Goal: Transaction & Acquisition: Purchase product/service

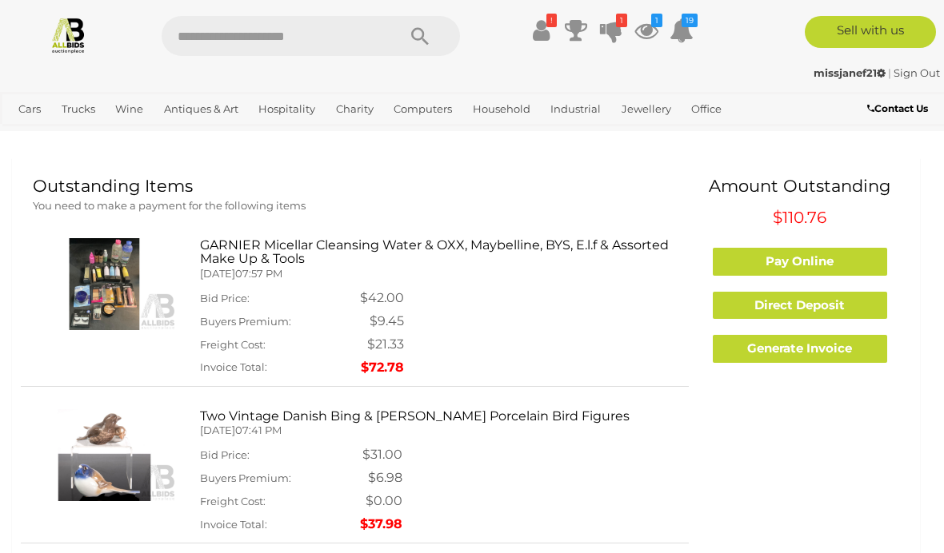
click at [616, 28] on icon at bounding box center [611, 30] width 22 height 29
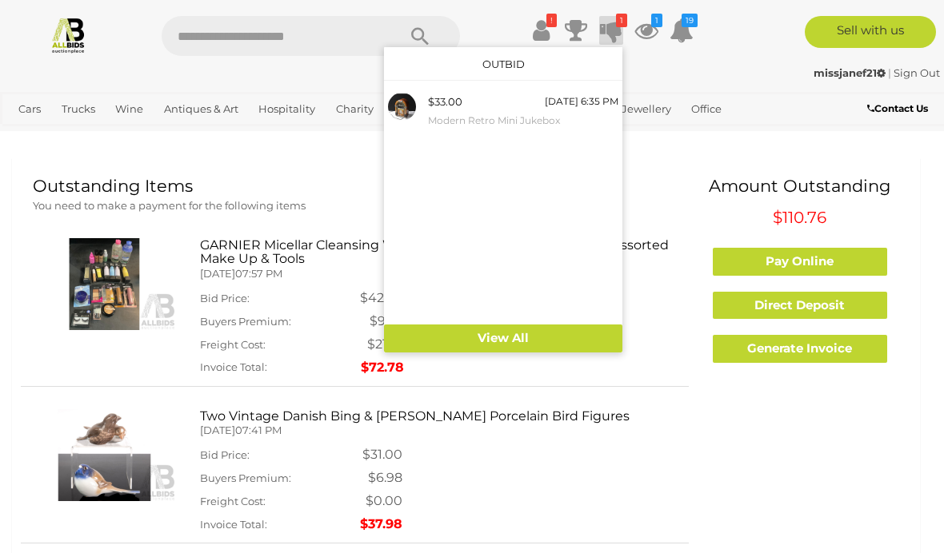
click at [473, 102] on div "$33.00 Tomorrow 6:35 PM Modern Retro Mini Jukebox" at bounding box center [523, 111] width 190 height 36
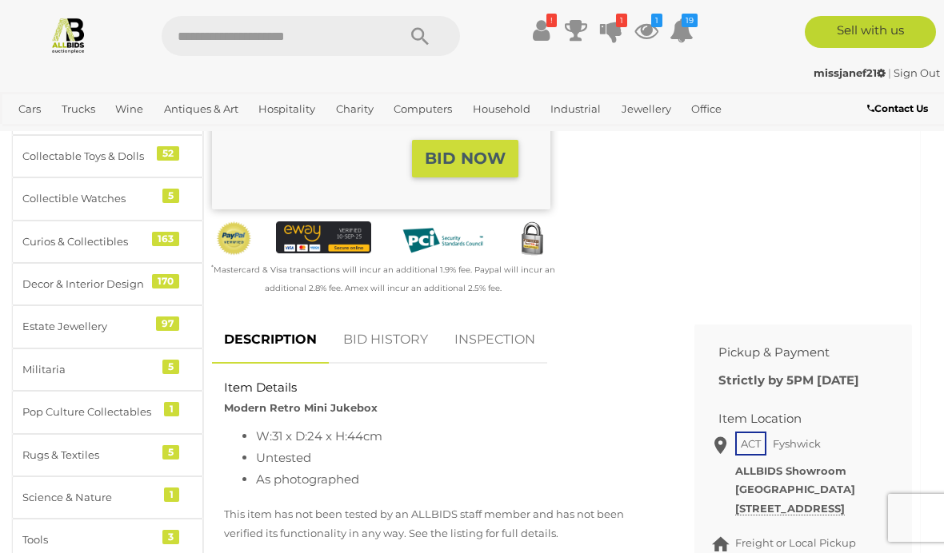
scroll to position [434, 0]
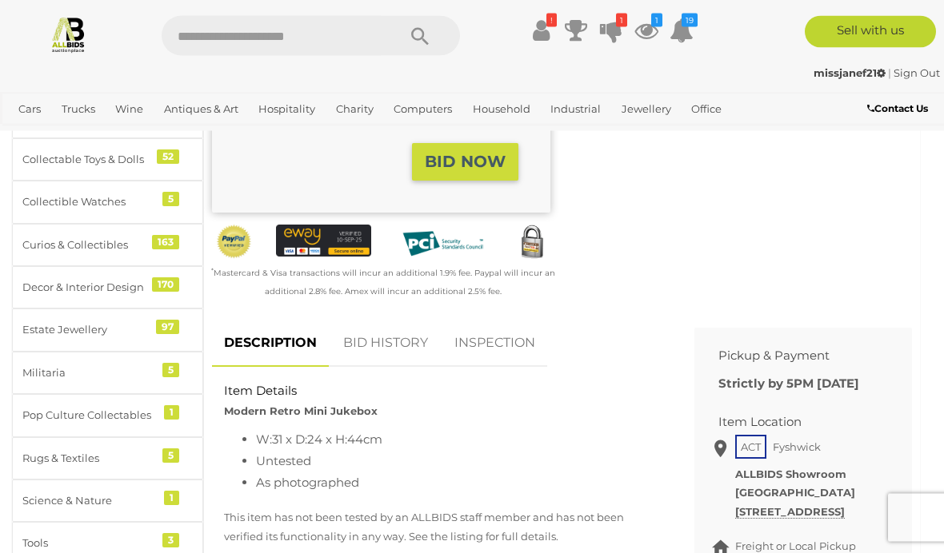
click at [130, 407] on div "Pop Culture Collectables" at bounding box center [88, 416] width 132 height 18
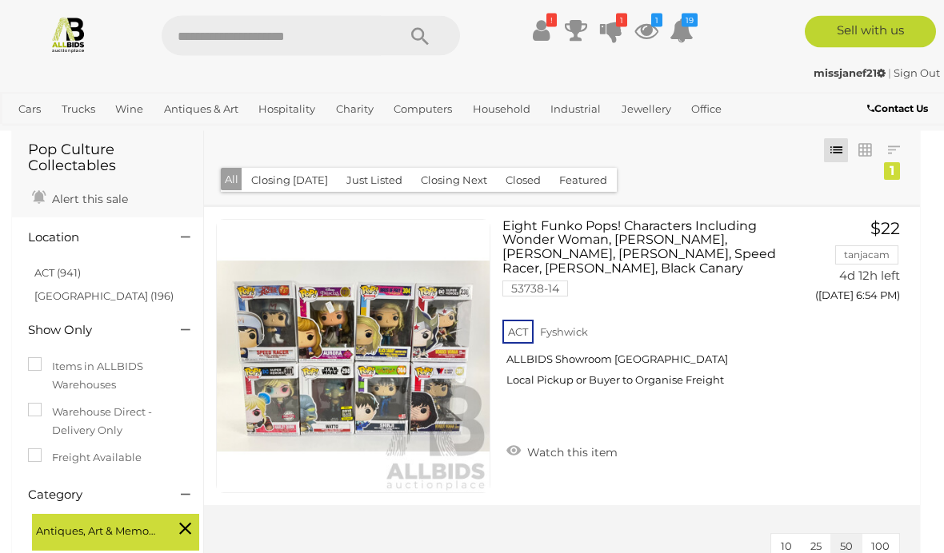
scroll to position [62, 0]
click at [853, 330] on span "BID PAGE" at bounding box center [852, 329] width 60 height 16
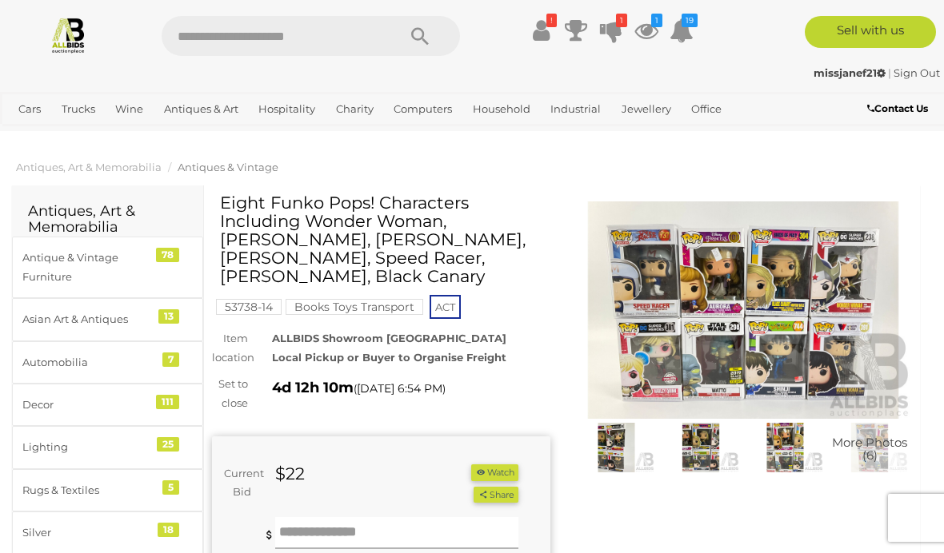
click at [402, 517] on input "text" at bounding box center [396, 533] width 243 height 32
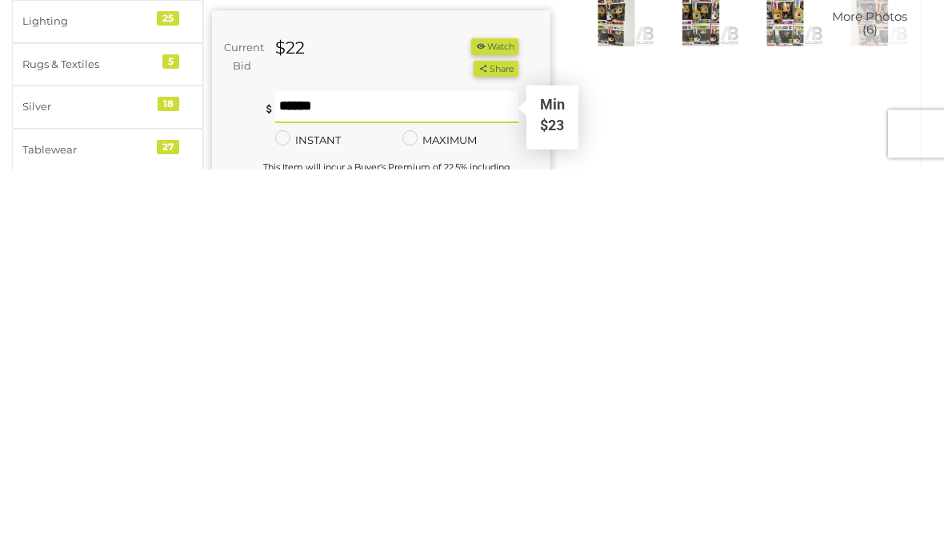
scroll to position [54, 0]
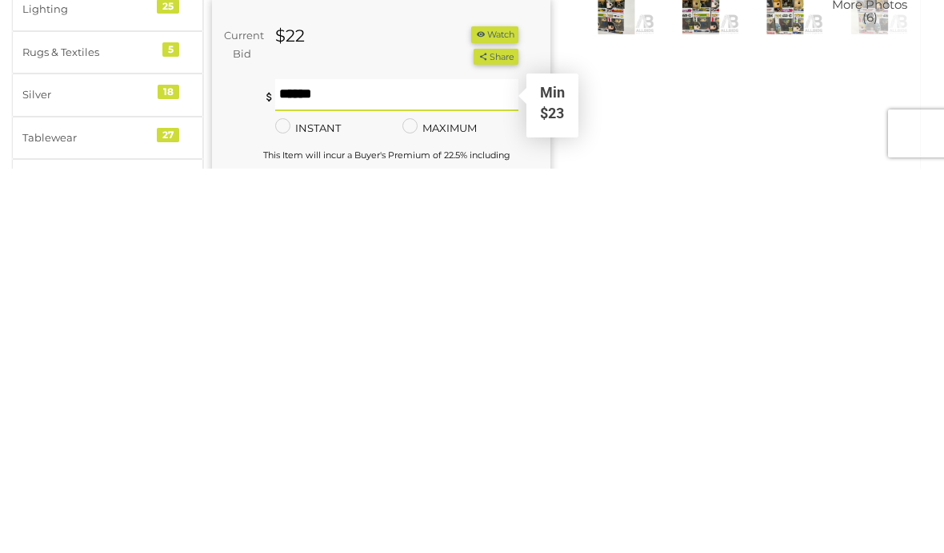
type input "*"
type input "**"
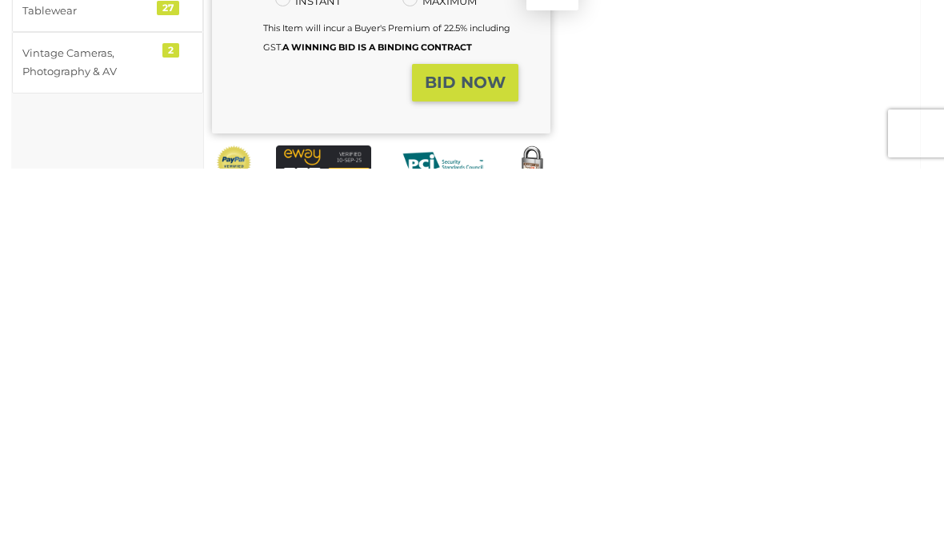
click at [466, 458] on strong "BID NOW" at bounding box center [465, 467] width 81 height 19
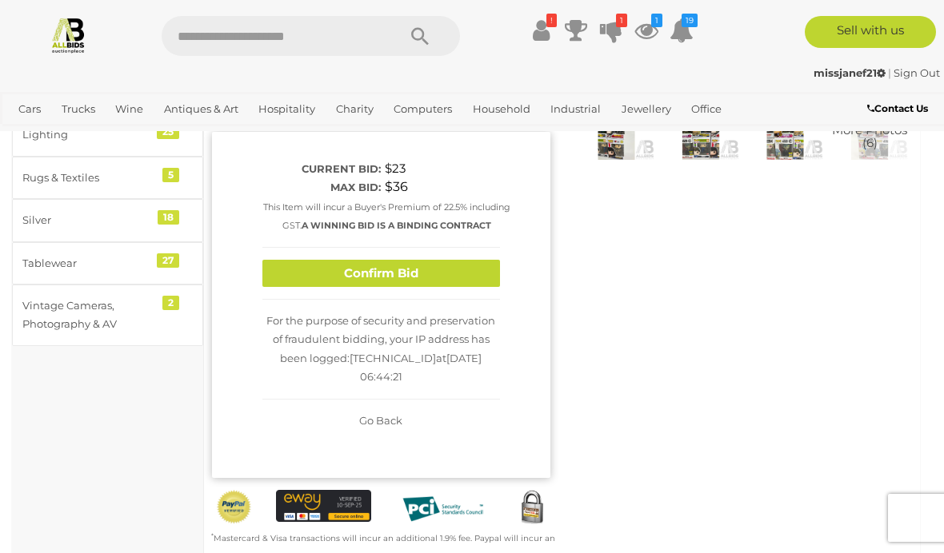
scroll to position [312, 0]
click at [404, 278] on button "Confirm Bid" at bounding box center [381, 275] width 238 height 28
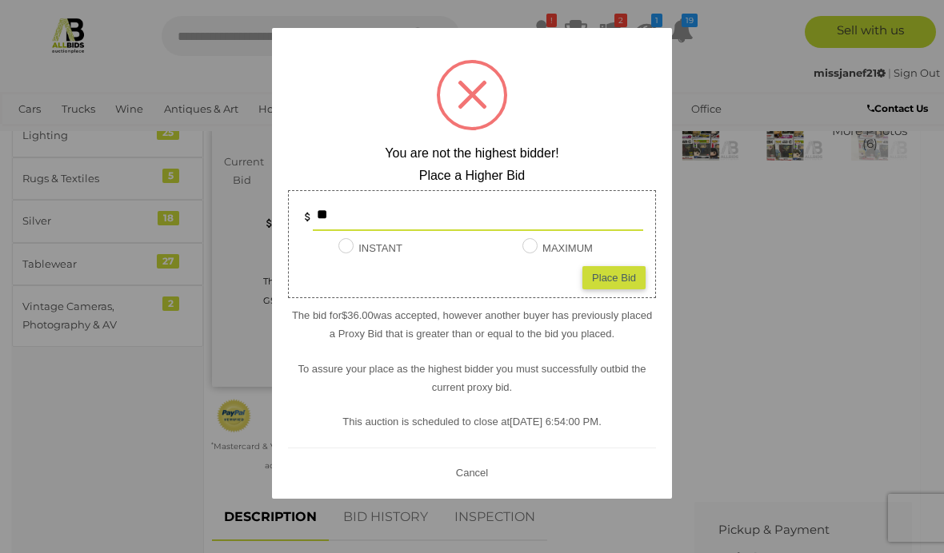
click at [463, 208] on input "**" at bounding box center [478, 215] width 330 height 32
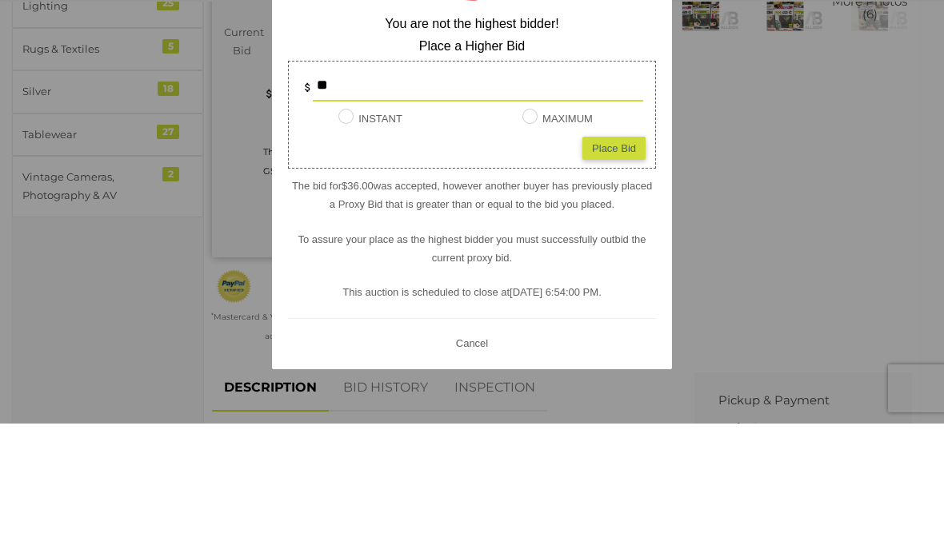
type input "*"
type input "**"
click at [617, 266] on div "Place Bid" at bounding box center [613, 277] width 63 height 23
type input "**"
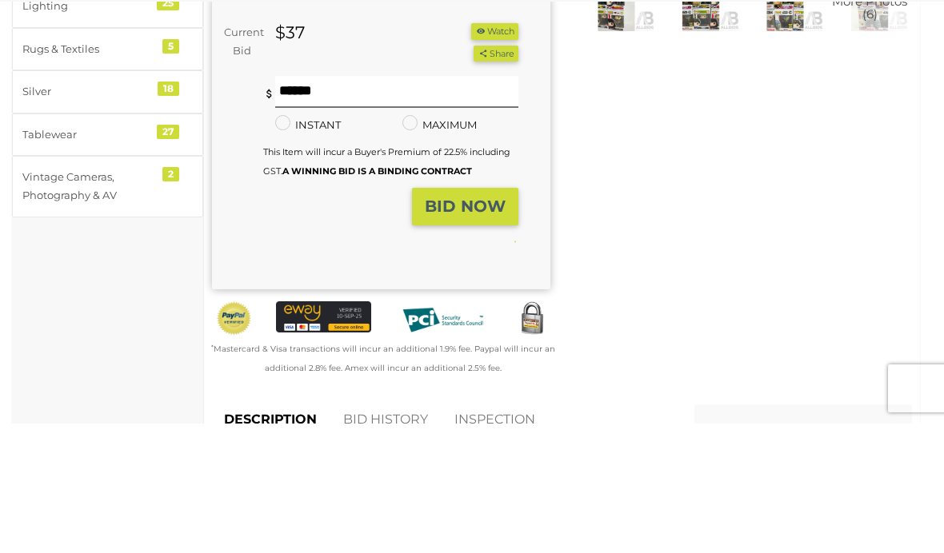
scroll to position [442, 0]
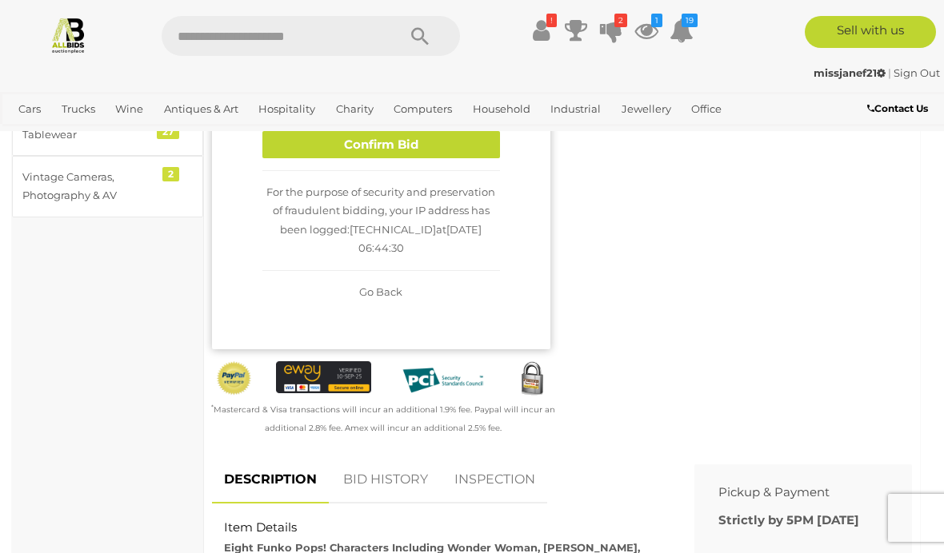
click at [447, 146] on button "Confirm Bid" at bounding box center [381, 145] width 238 height 28
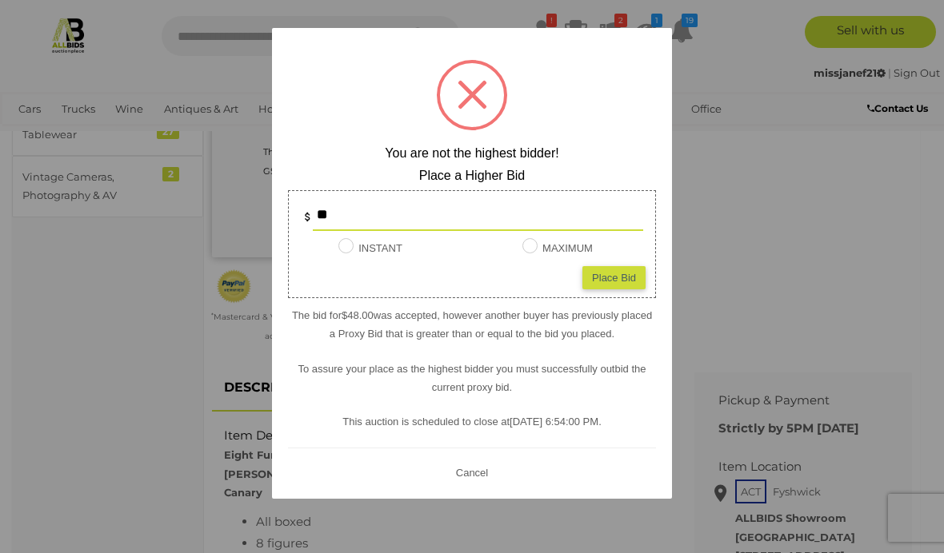
click at [457, 210] on input "**" at bounding box center [478, 215] width 330 height 32
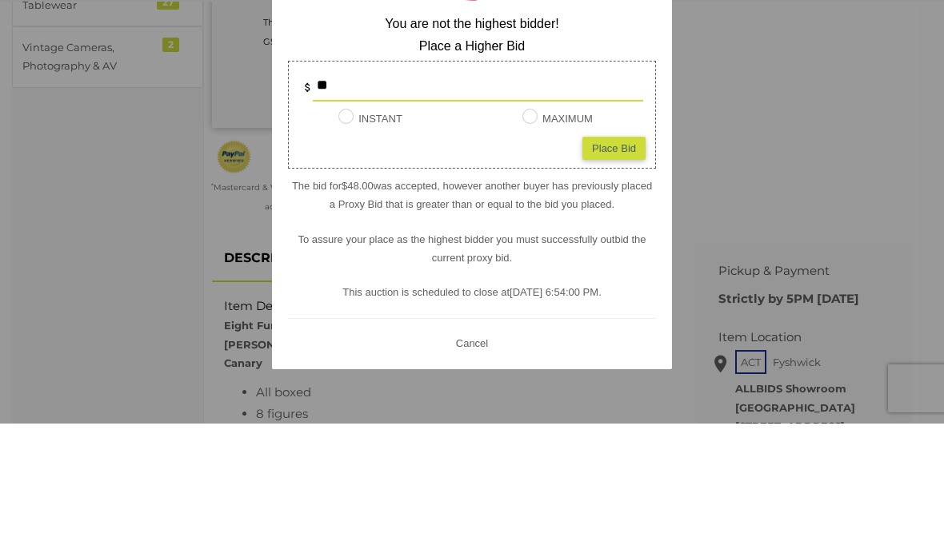
type input "*"
type input "**"
click at [613, 266] on div "Place Bid" at bounding box center [613, 277] width 63 height 23
type input "**"
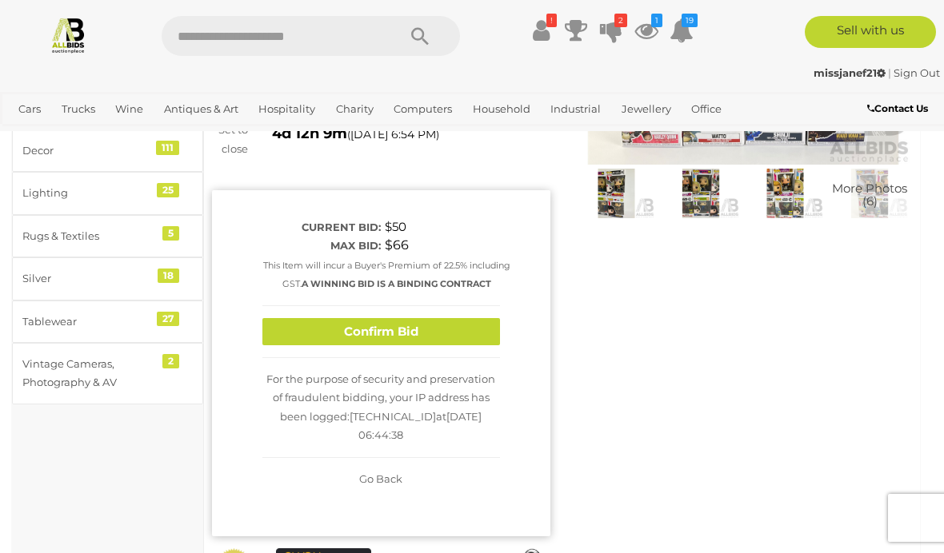
scroll to position [258, 0]
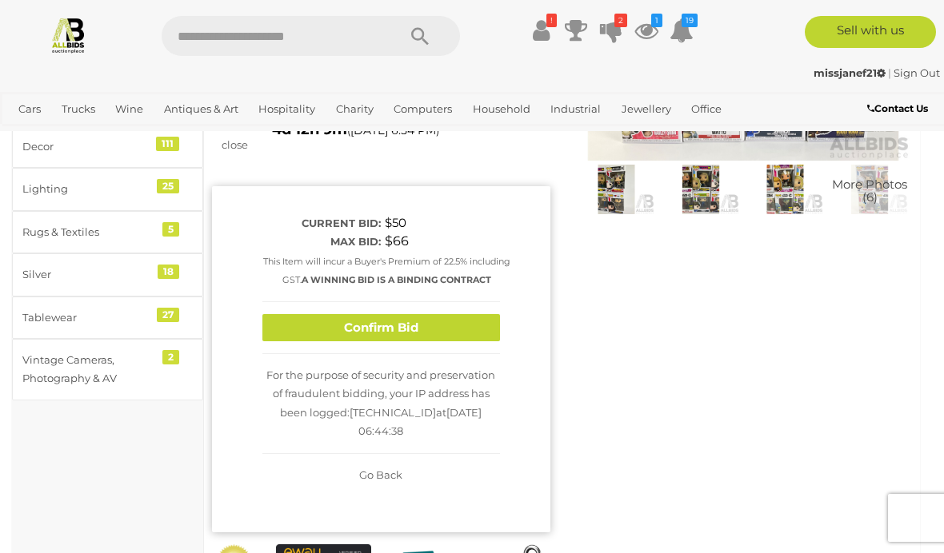
click at [436, 322] on button "Confirm Bid" at bounding box center [381, 328] width 238 height 28
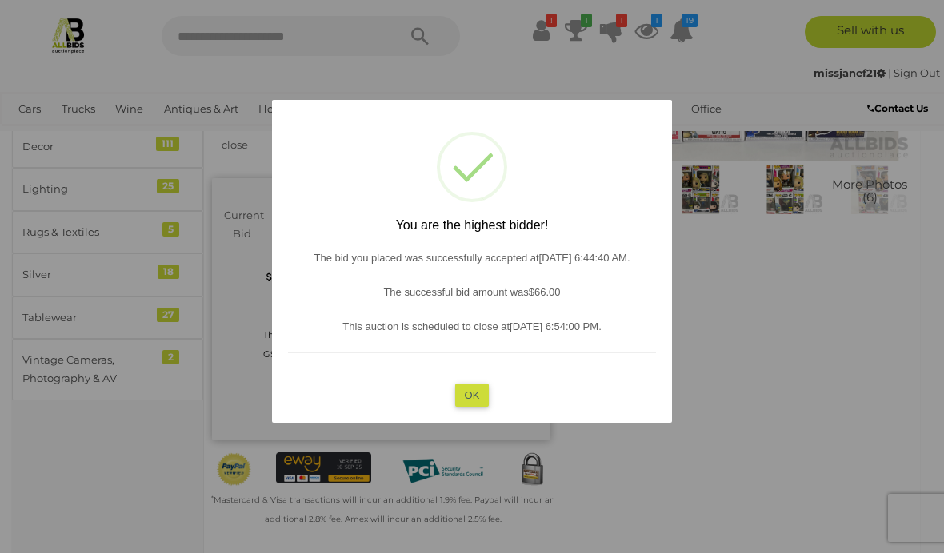
click at [484, 386] on button "OK" at bounding box center [472, 395] width 34 height 23
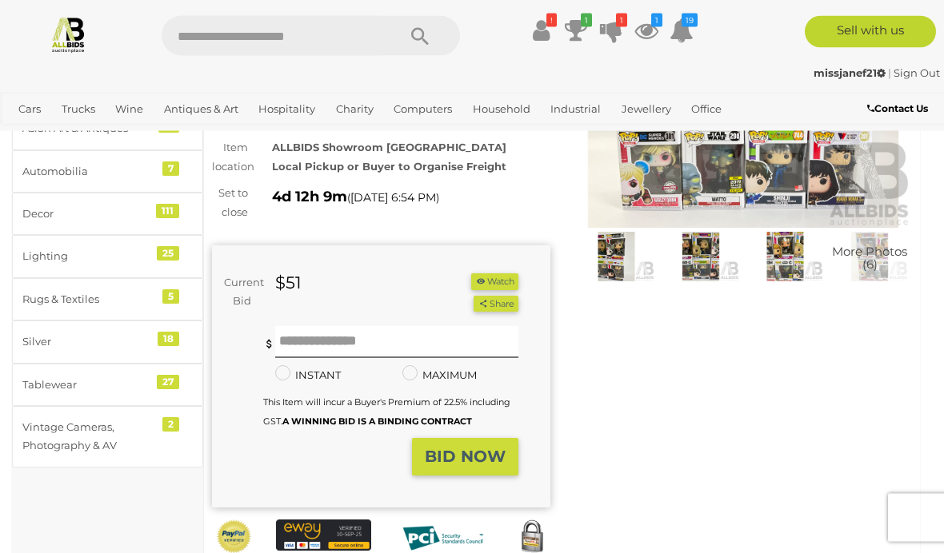
scroll to position [0, 0]
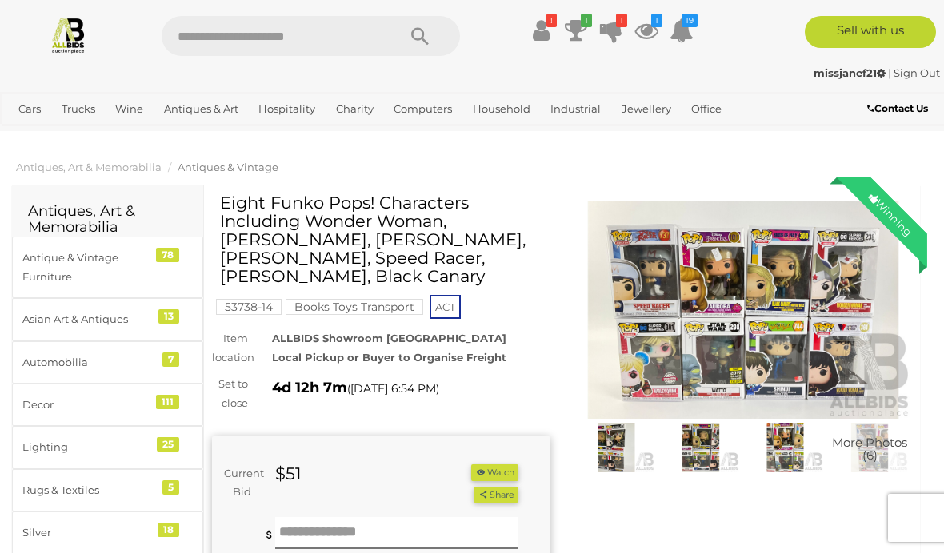
click at [341, 86] on div "missjanef21 | Sign Out missjanef21 | Sign Out" at bounding box center [472, 76] width 944 height 32
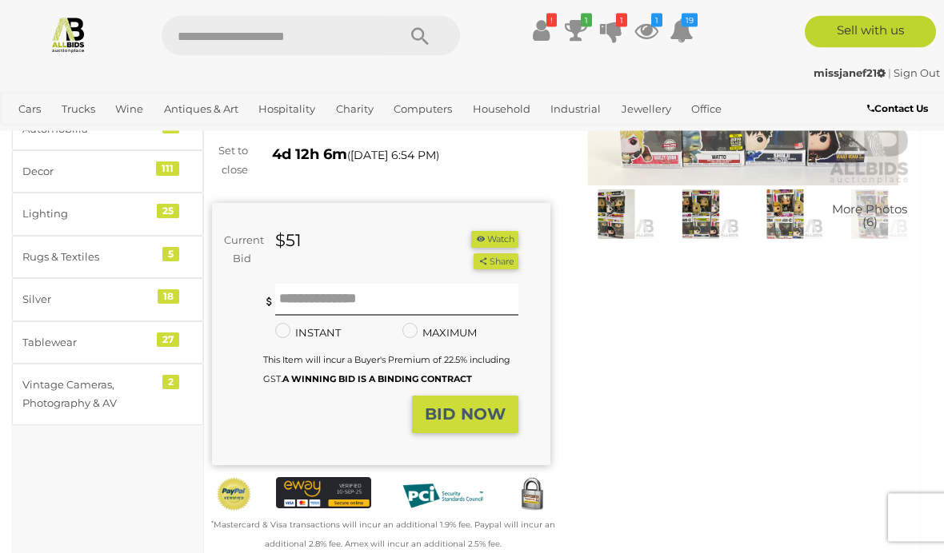
scroll to position [234, 0]
click at [0, 0] on link "Collectable Toys & Dolls" at bounding box center [0, 0] width 0 height 0
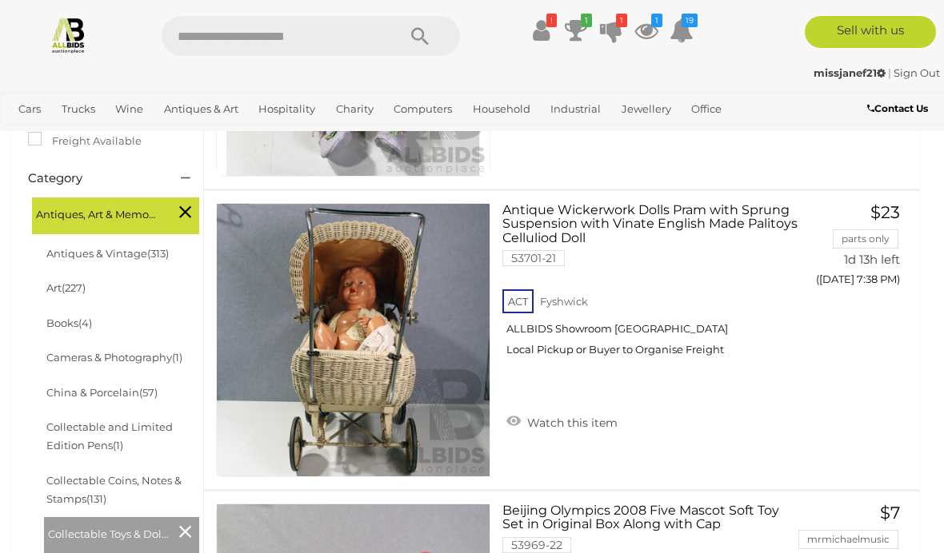
scroll to position [378, 0]
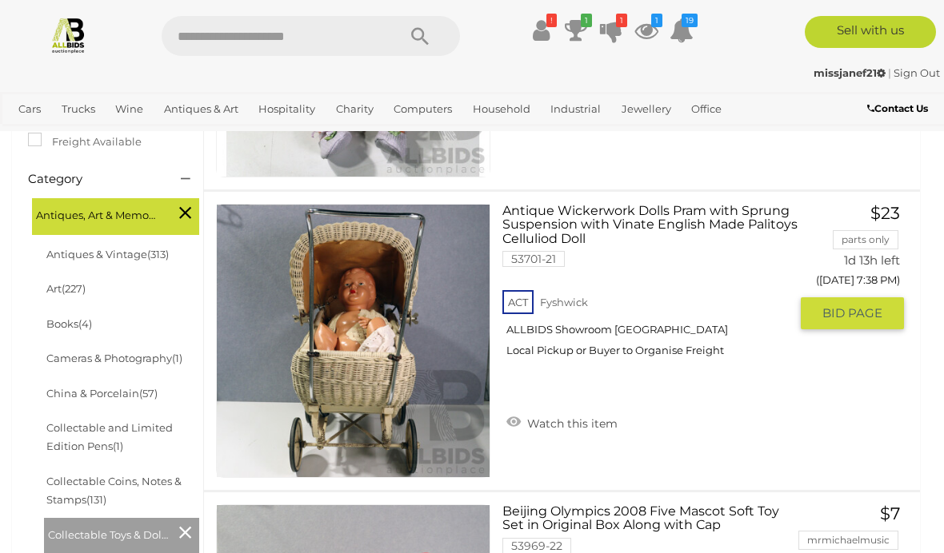
click at [561, 418] on link "Watch this item" at bounding box center [561, 422] width 119 height 24
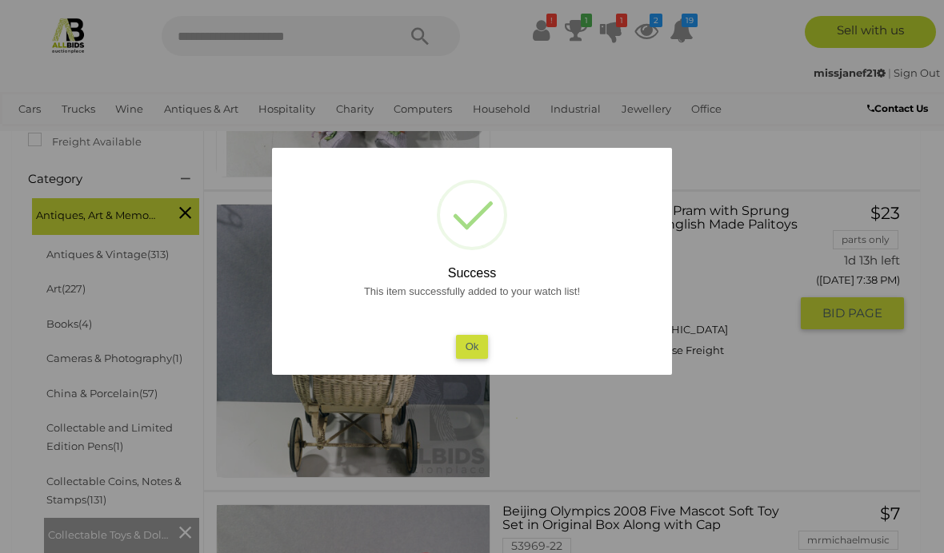
click at [477, 338] on button "Ok" at bounding box center [472, 346] width 33 height 23
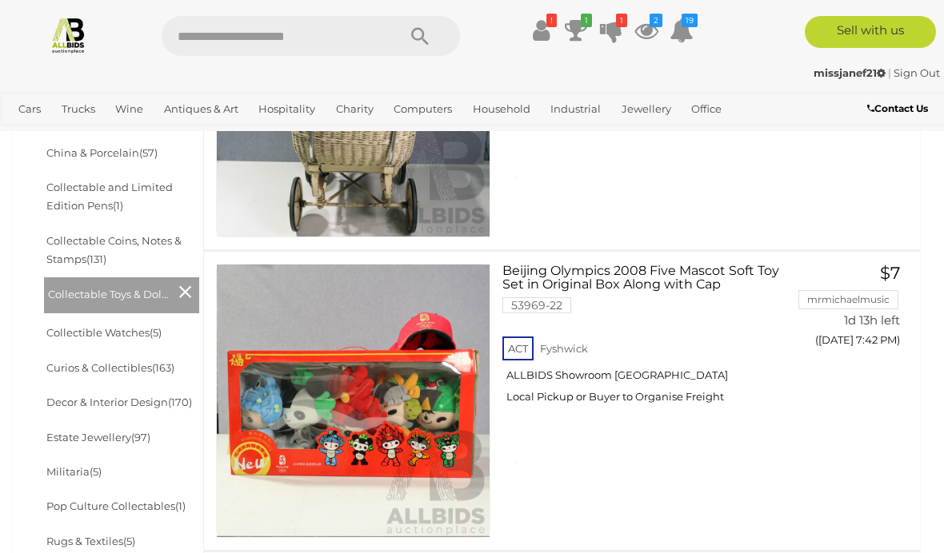
scroll to position [619, 0]
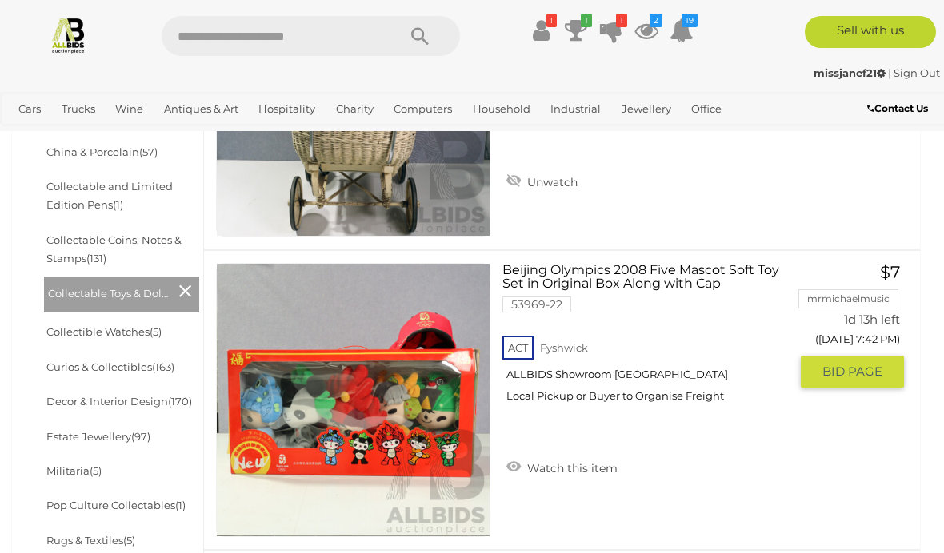
click at [576, 460] on link "Watch this item" at bounding box center [561, 467] width 119 height 24
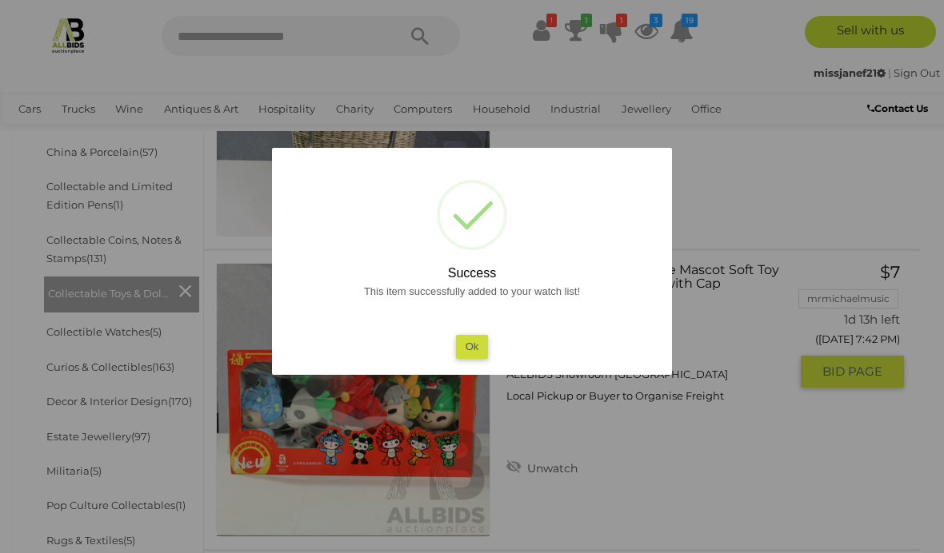
scroll to position [685, 0]
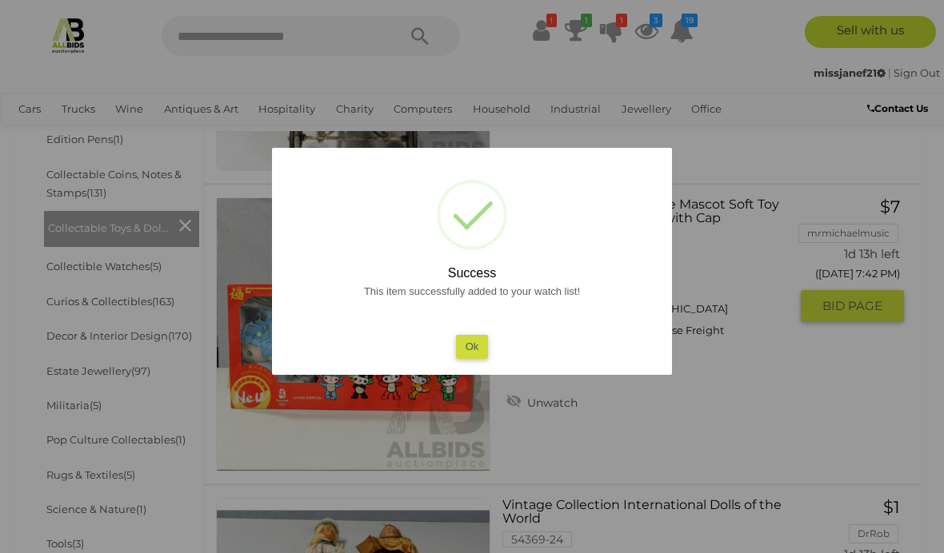
click at [473, 342] on button "Ok" at bounding box center [472, 346] width 33 height 23
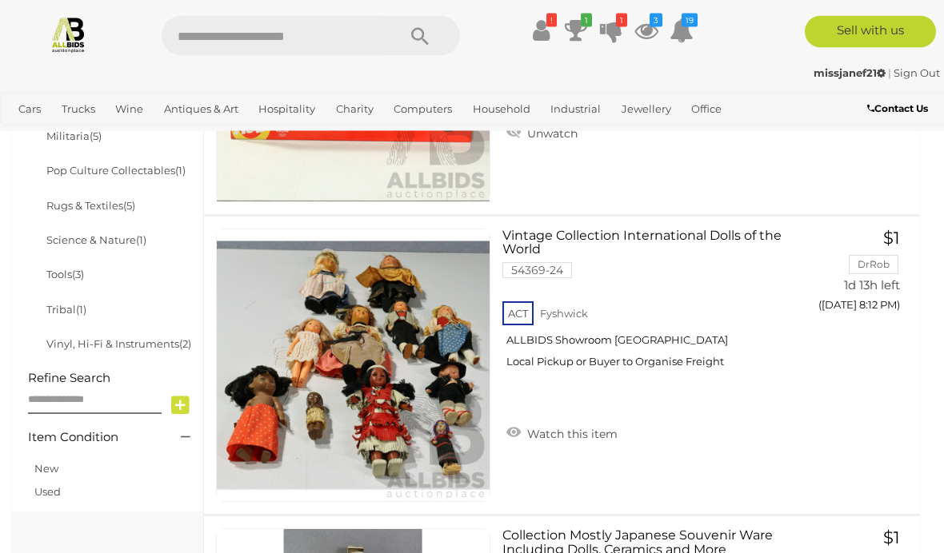
scroll to position [954, 0]
click at [581, 429] on link "Watch this item" at bounding box center [561, 433] width 119 height 24
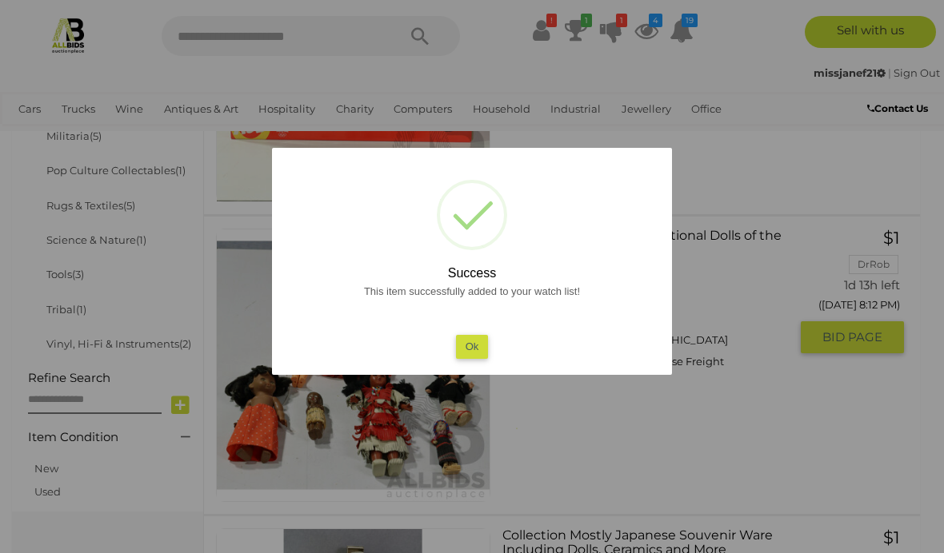
click at [468, 358] on button "Ok" at bounding box center [472, 346] width 33 height 23
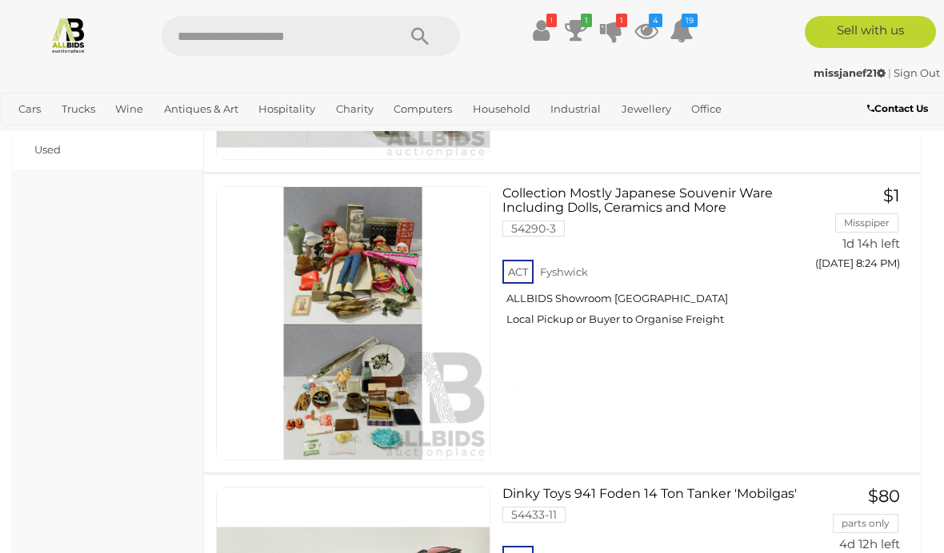
scroll to position [1297, 0]
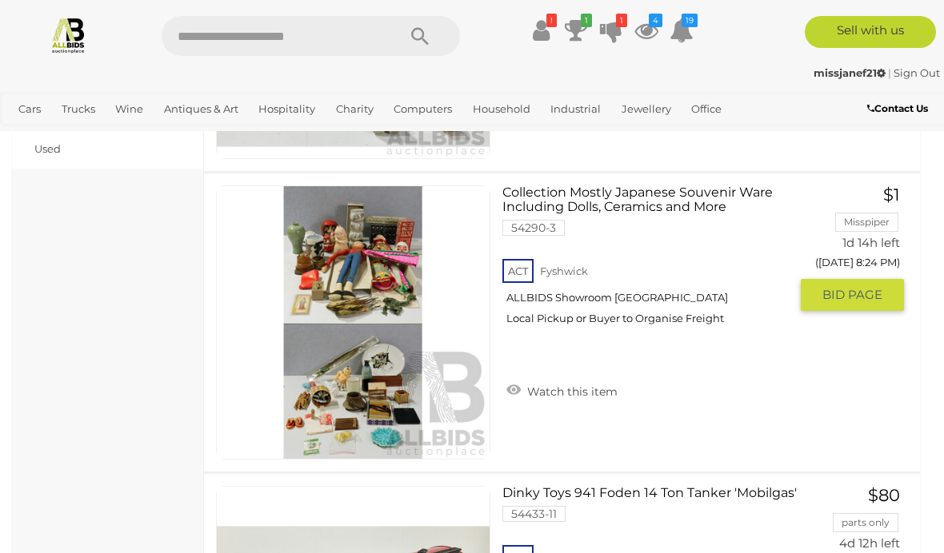
click at [573, 382] on link "Watch this item" at bounding box center [561, 390] width 119 height 24
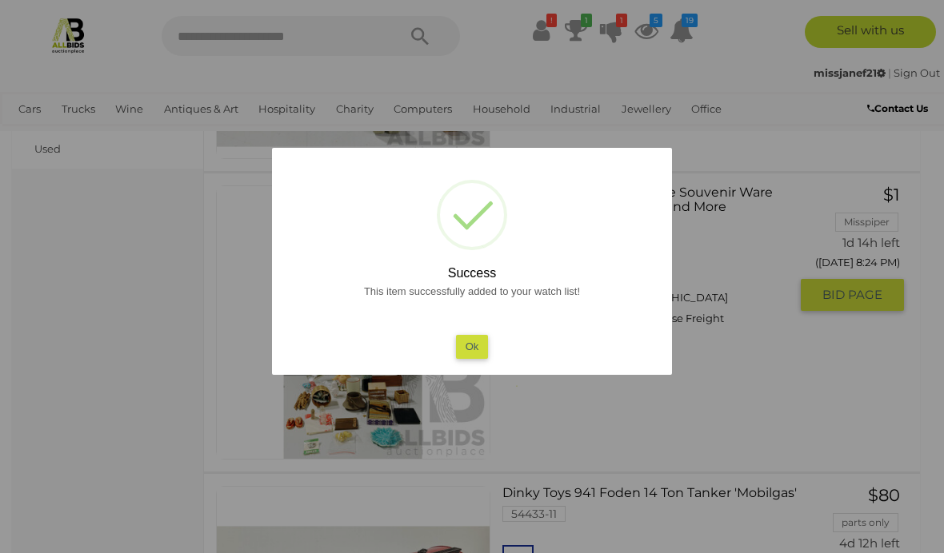
click at [475, 358] on button "Ok" at bounding box center [472, 346] width 33 height 23
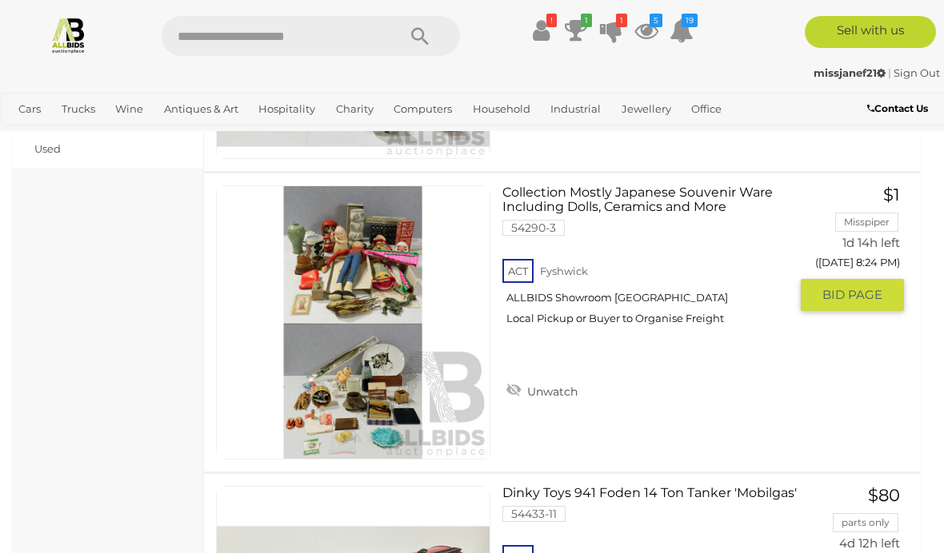
click at [378, 390] on img at bounding box center [353, 322] width 273 height 273
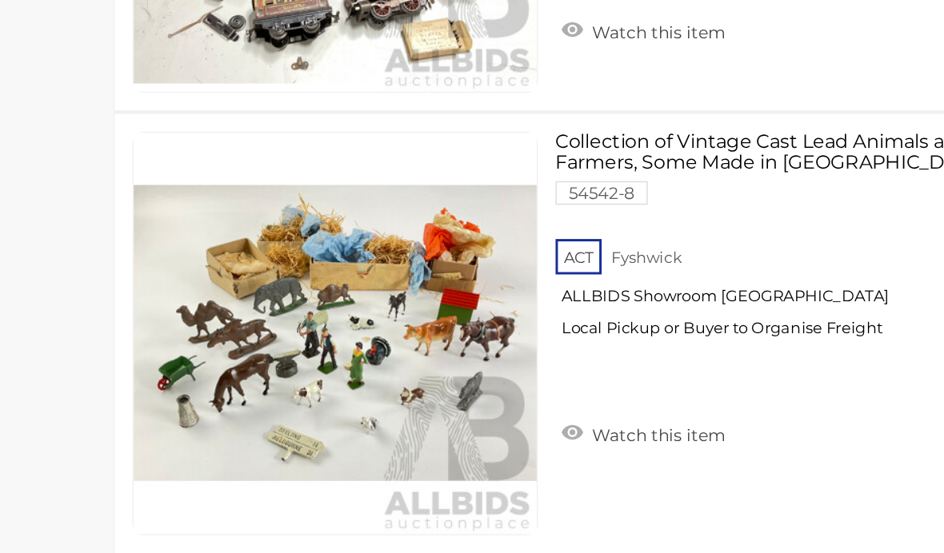
scroll to position [3966, 0]
click at [502, 415] on link "Watch this item" at bounding box center [561, 427] width 119 height 24
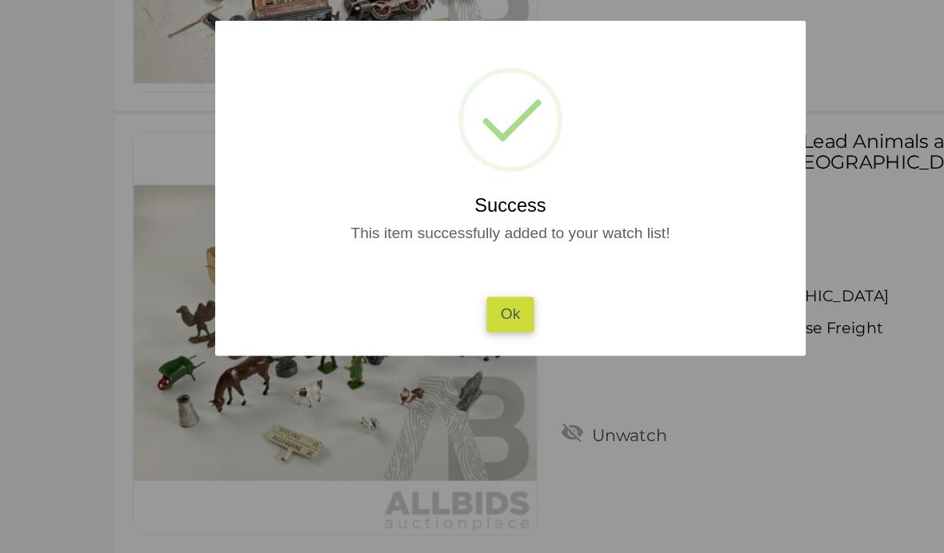
click at [456, 335] on button "Ok" at bounding box center [472, 346] width 33 height 23
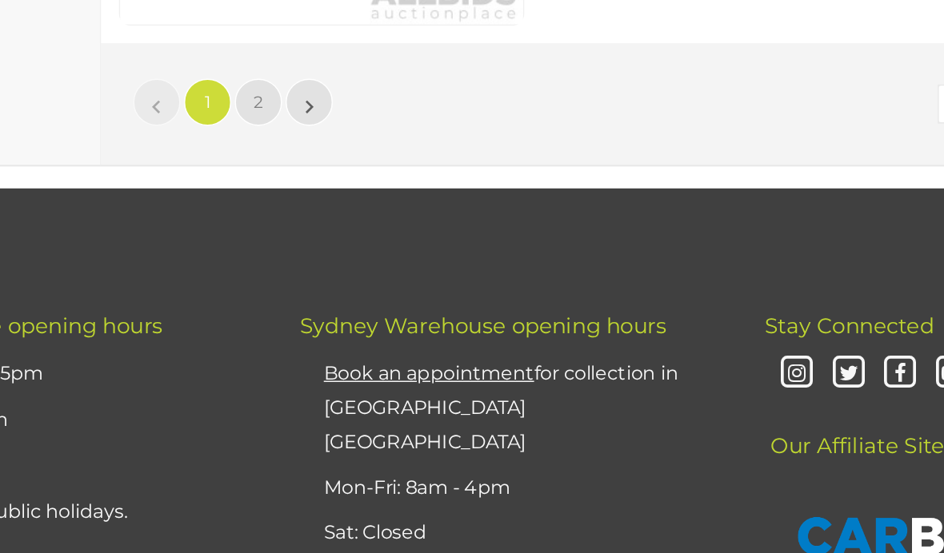
scroll to position [15147, 0]
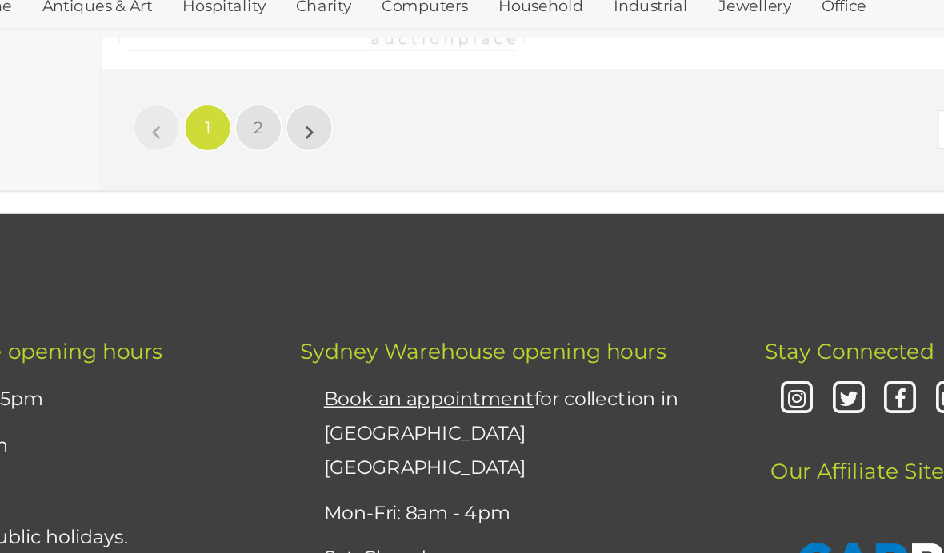
click at [294, 176] on link "2" at bounding box center [310, 192] width 32 height 32
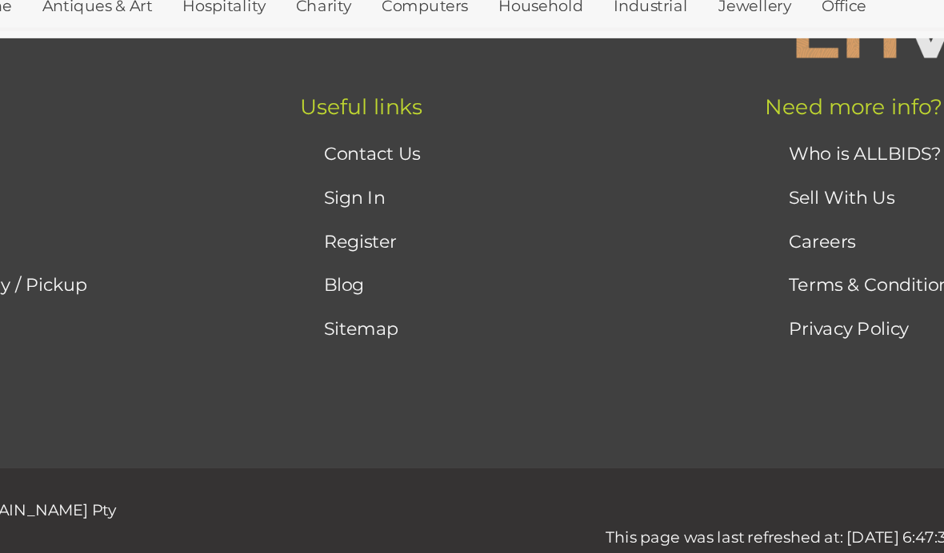
scroll to position [106, 0]
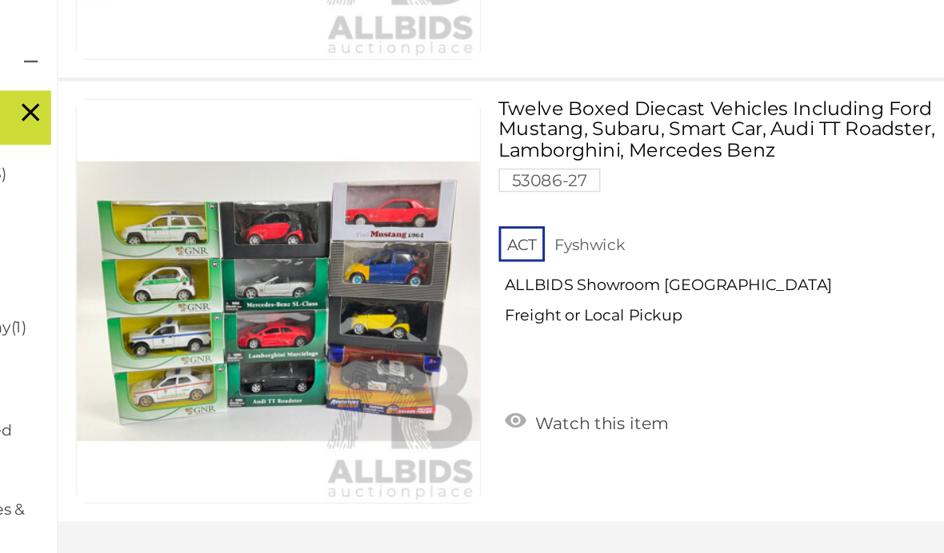
scroll to position [381, 0]
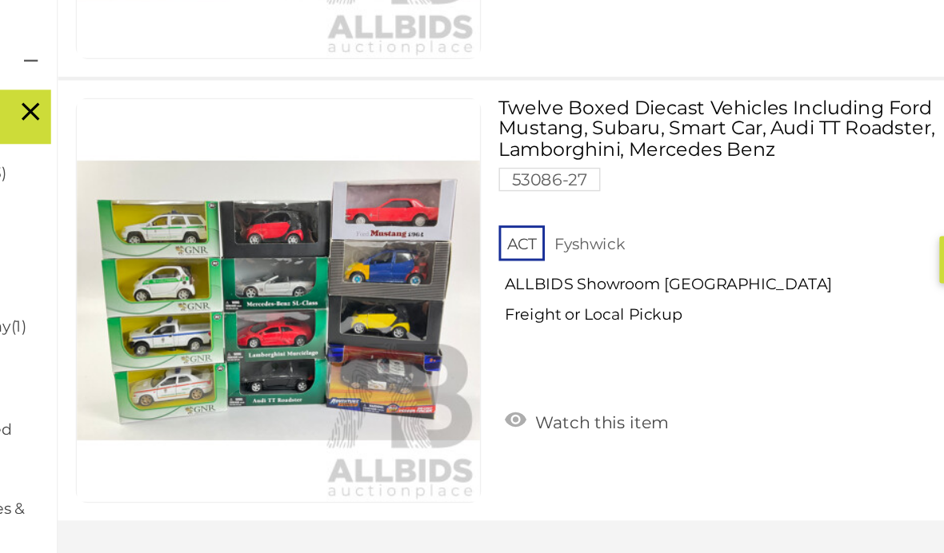
click at [502, 407] on link "Watch this item" at bounding box center [561, 419] width 119 height 24
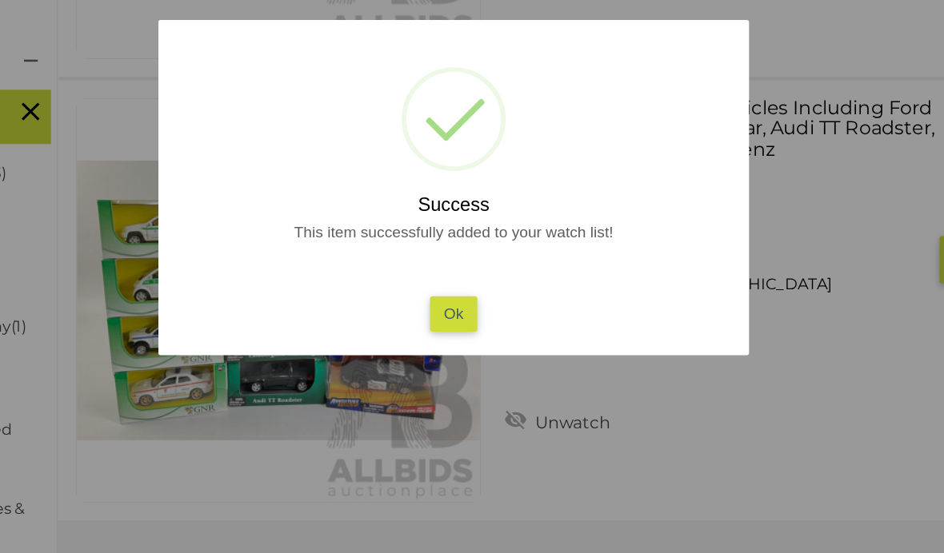
click at [456, 335] on button "Ok" at bounding box center [472, 346] width 33 height 23
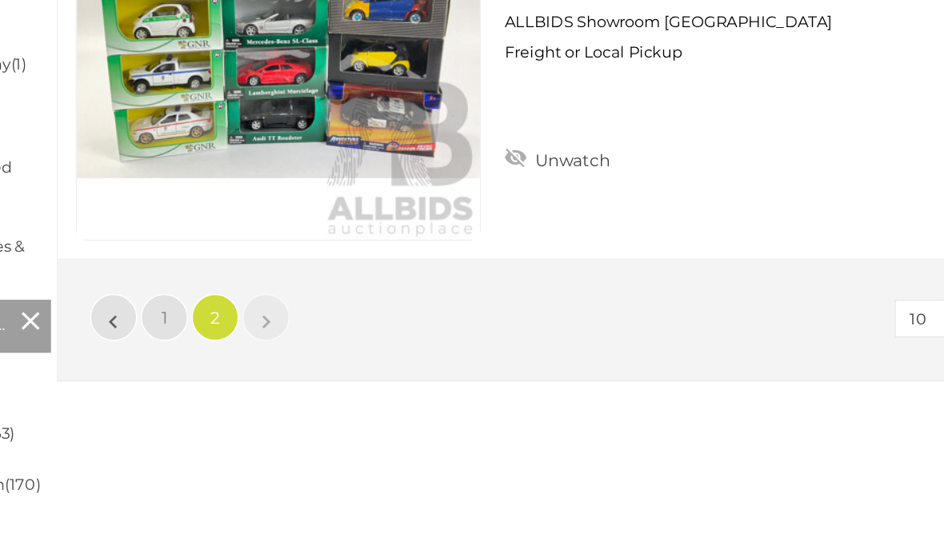
scroll to position [560, 0]
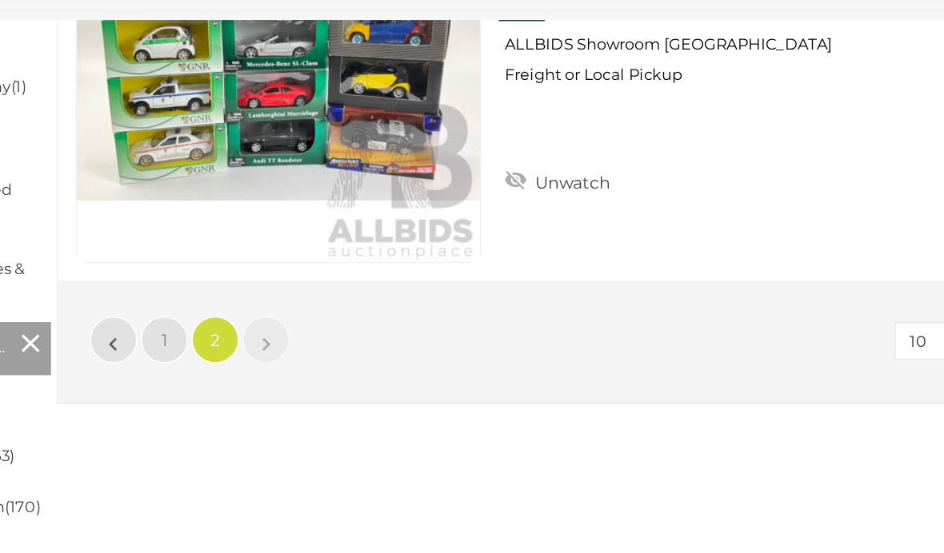
click at [260, 332] on link "1" at bounding box center [276, 348] width 32 height 32
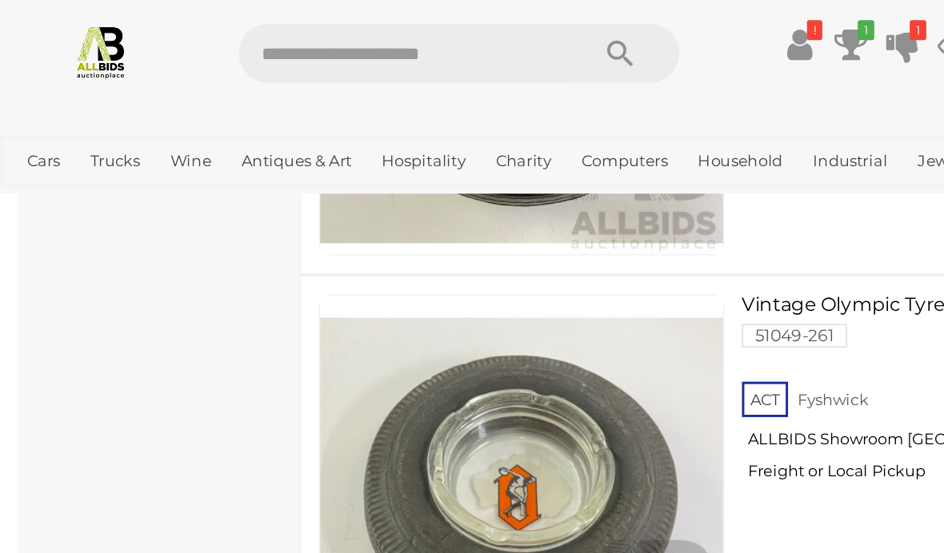
scroll to position [11206, 0]
click at [0, 0] on link "View All Charity Auctions" at bounding box center [0, 0] width 0 height 0
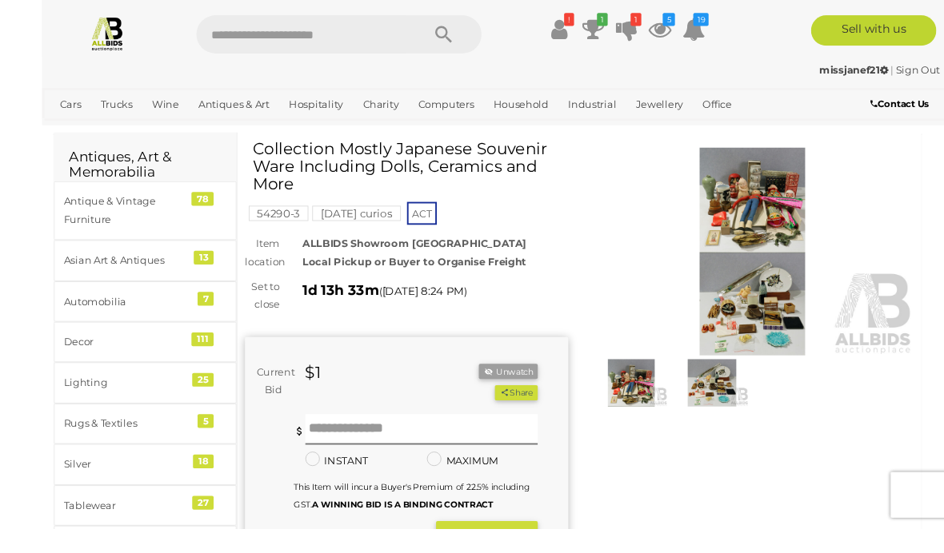
scroll to position [22, 0]
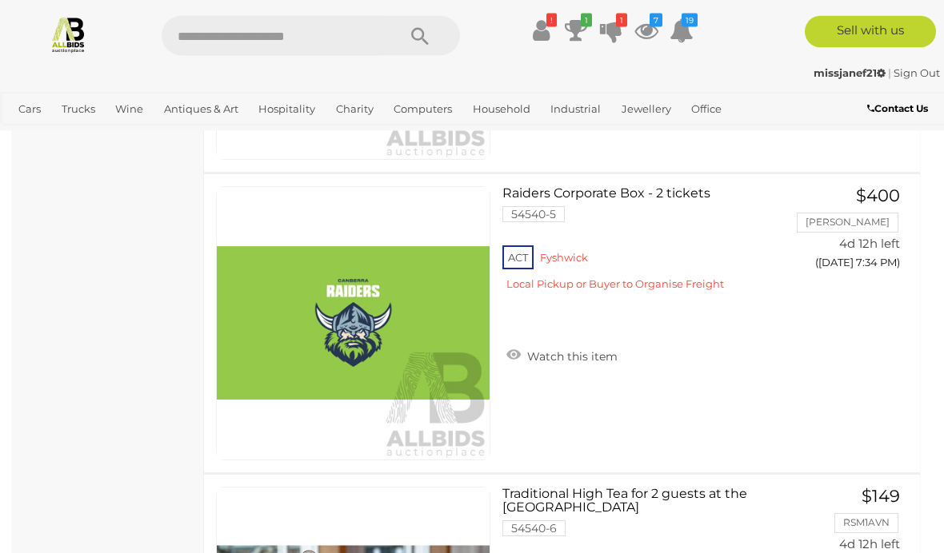
scroll to position [1518, 0]
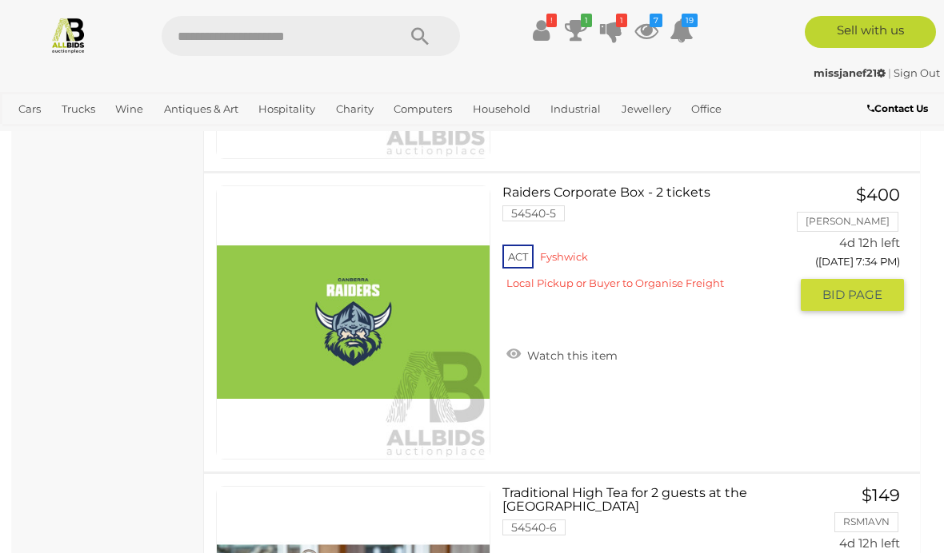
click at [422, 348] on img at bounding box center [353, 322] width 273 height 273
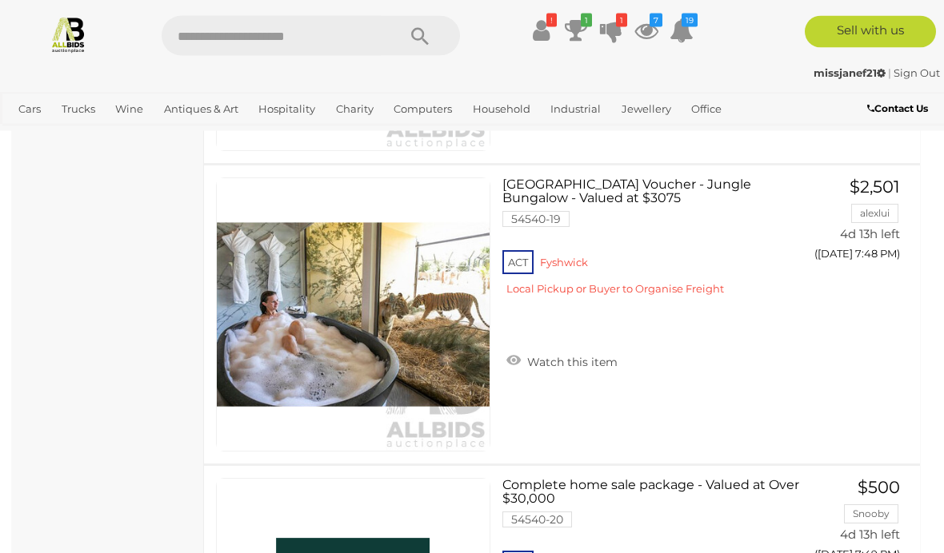
scroll to position [5436, 0]
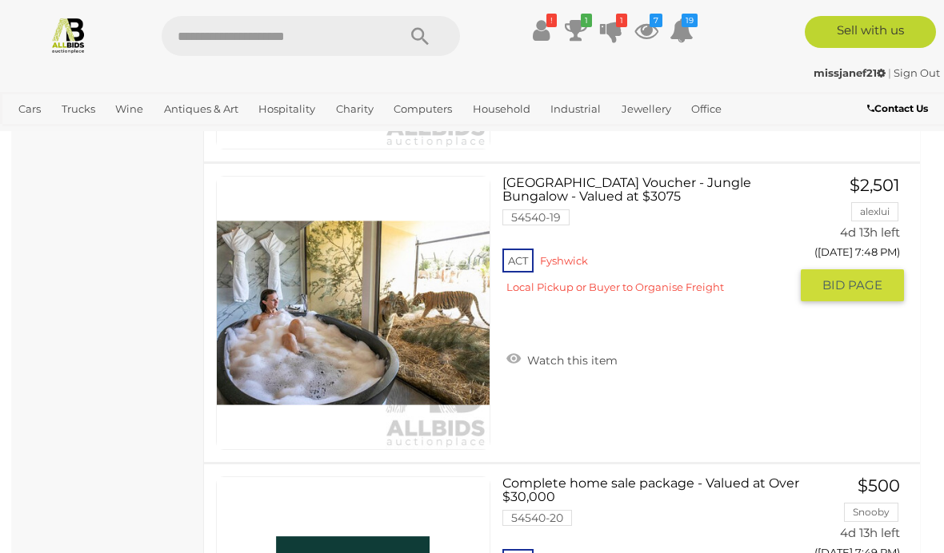
click at [581, 347] on link "Watch this item" at bounding box center [561, 359] width 119 height 24
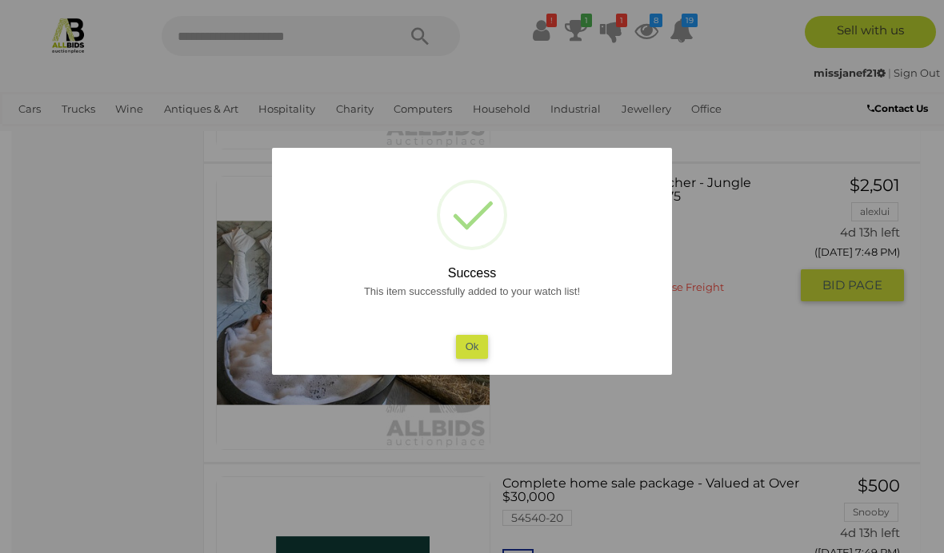
click at [487, 358] on button "Ok" at bounding box center [472, 346] width 33 height 23
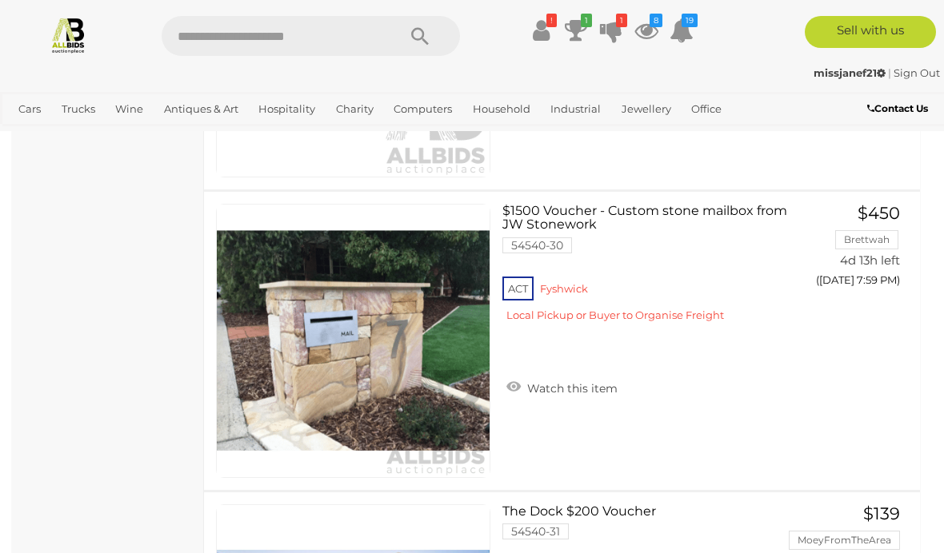
scroll to position [8705, 0]
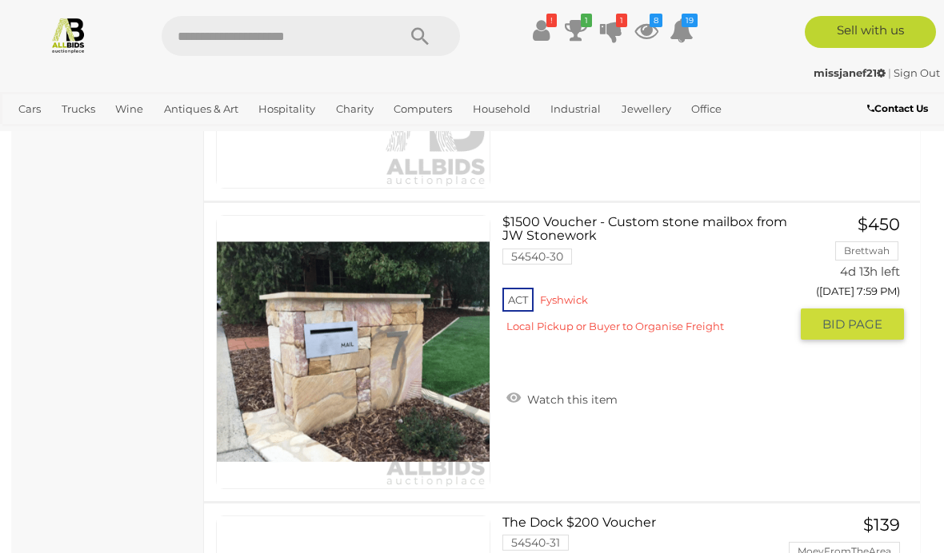
click at [565, 386] on link "Watch this item" at bounding box center [561, 398] width 119 height 24
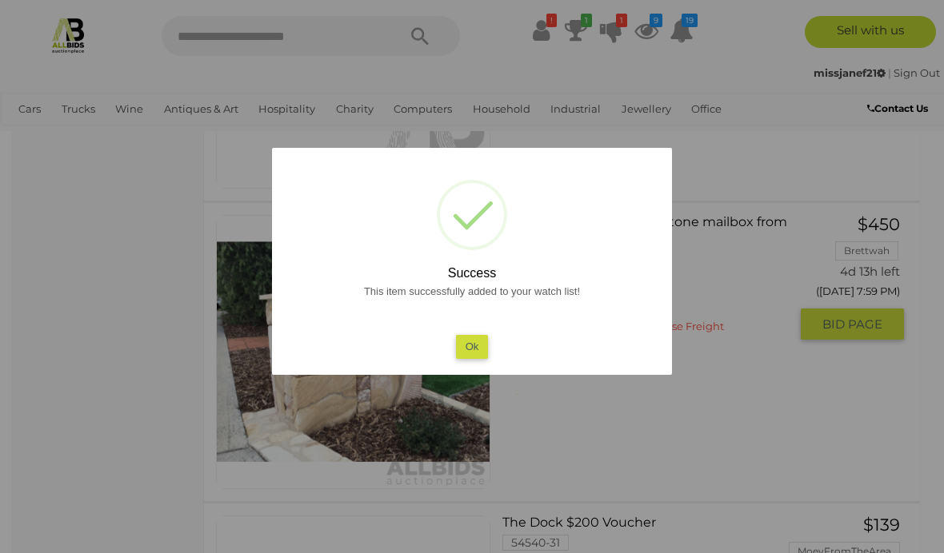
click at [486, 358] on button "Ok" at bounding box center [472, 346] width 33 height 23
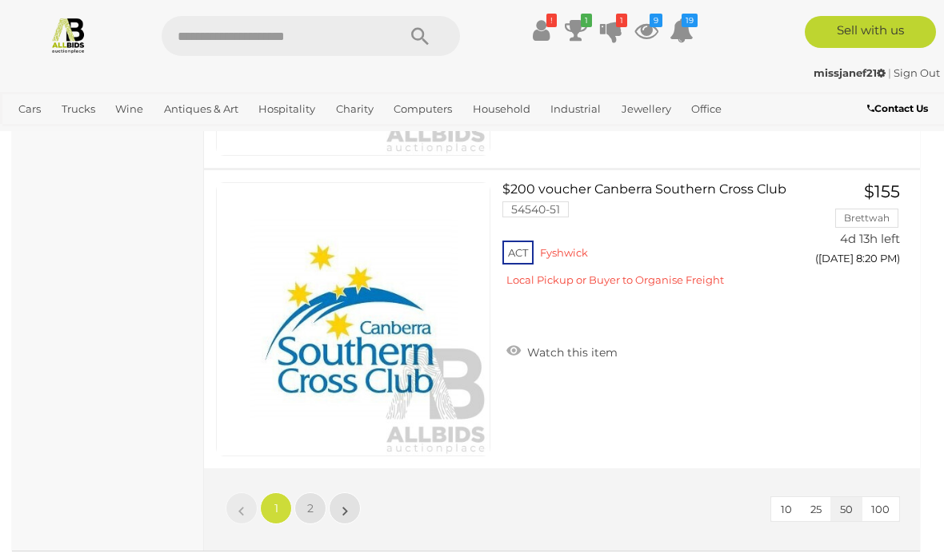
scroll to position [15050, 0]
click at [314, 493] on link "2" at bounding box center [310, 509] width 32 height 32
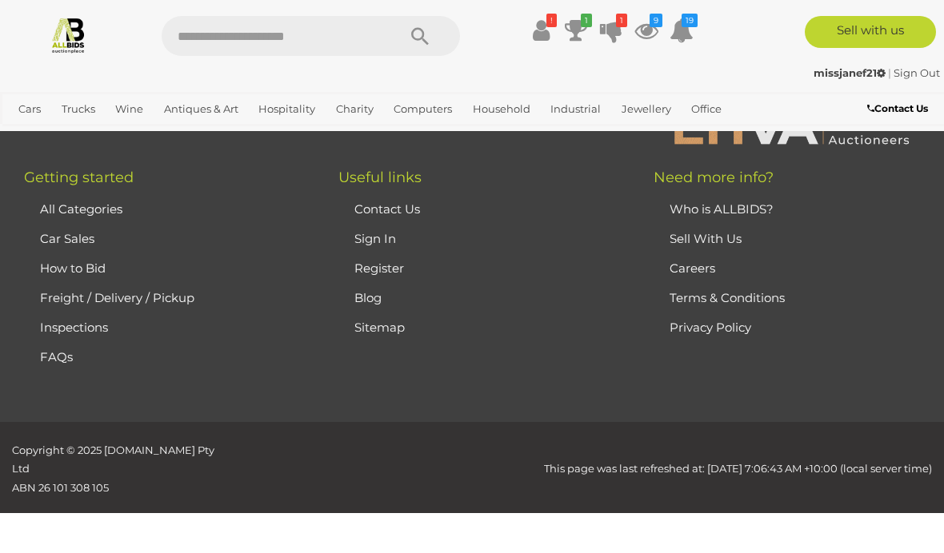
scroll to position [305, 0]
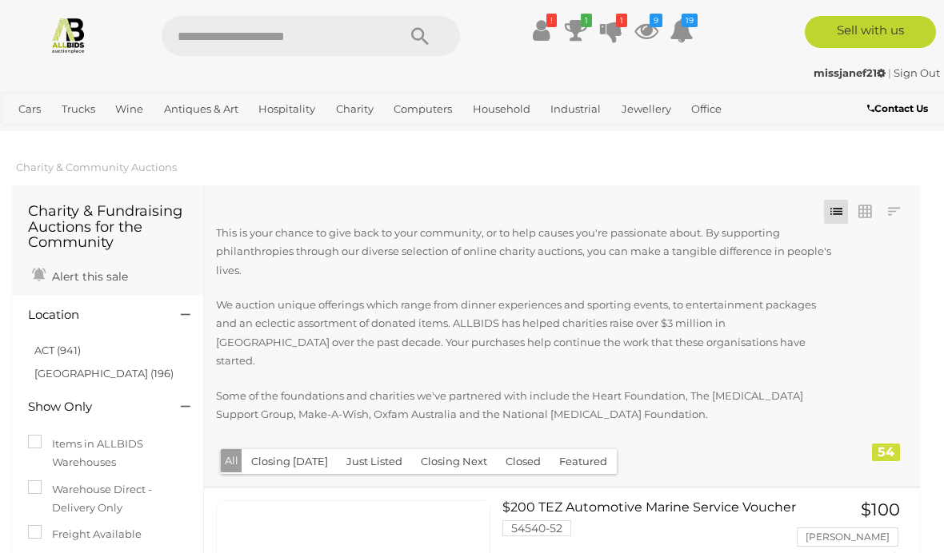
click at [549, 29] on link "!" at bounding box center [541, 30] width 24 height 29
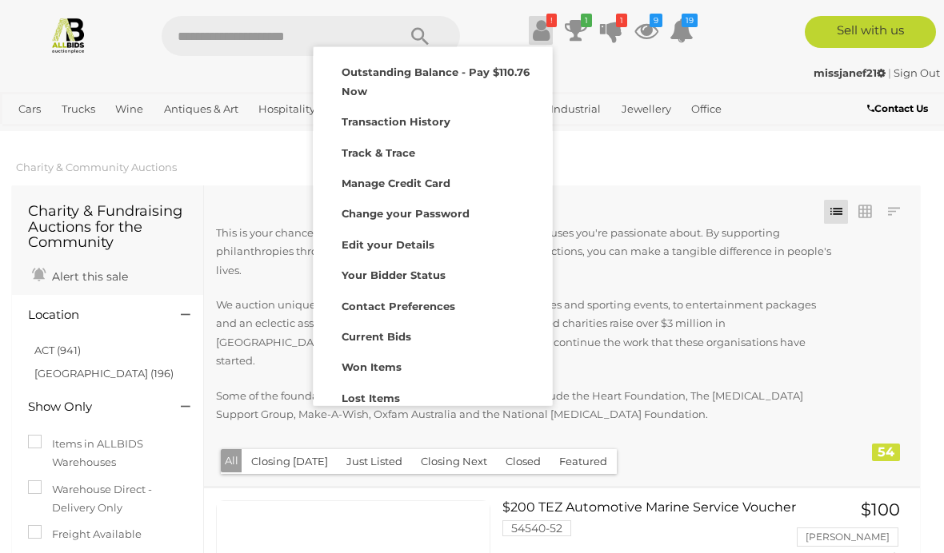
click at [585, 27] on icon at bounding box center [576, 30] width 22 height 29
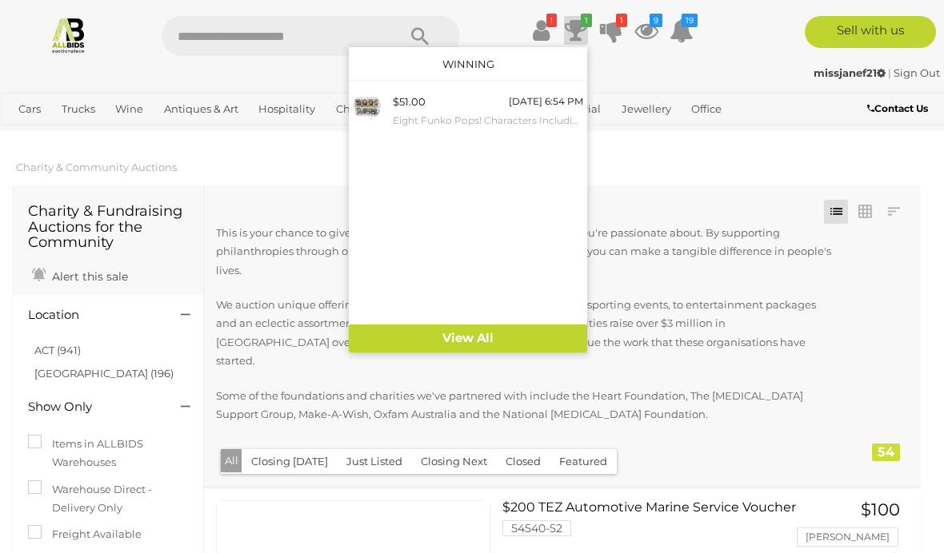
click at [668, 193] on div at bounding box center [472, 276] width 944 height 553
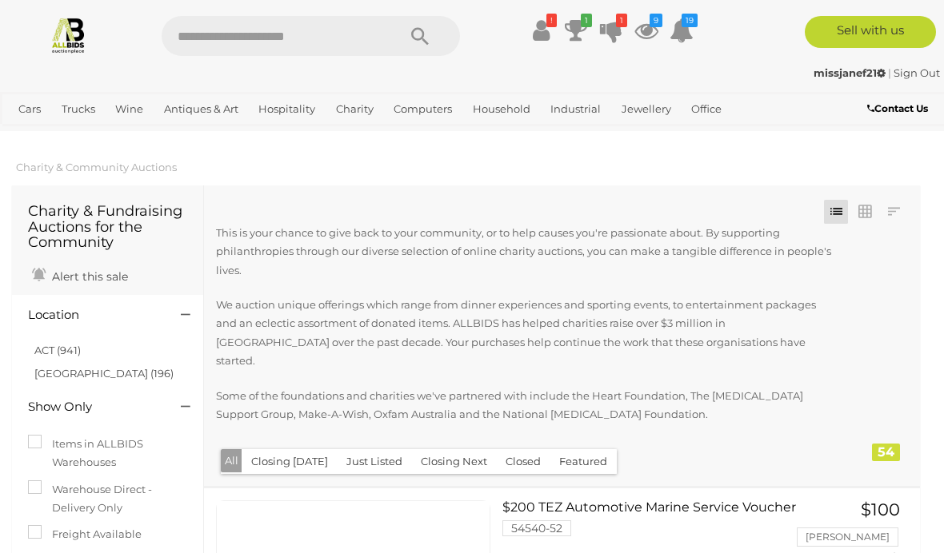
click at [650, 34] on icon at bounding box center [646, 30] width 24 height 29
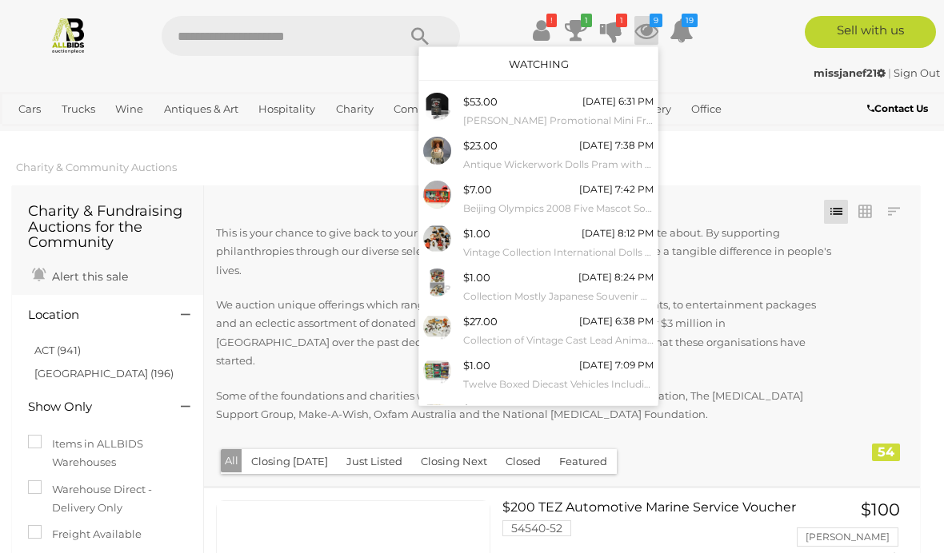
click at [437, 514] on div at bounding box center [472, 276] width 944 height 553
